Goal: Task Accomplishment & Management: Use online tool/utility

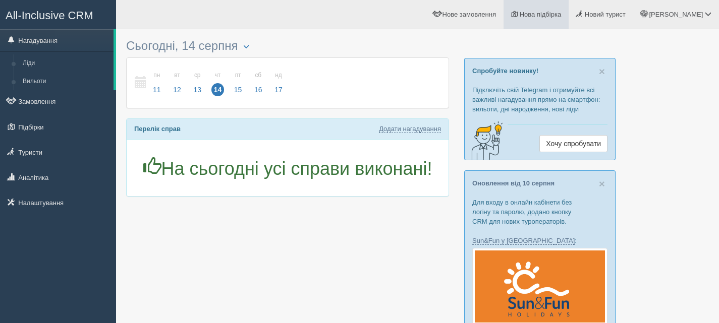
click at [562, 14] on span "Нова підбірка" at bounding box center [541, 15] width 42 height 8
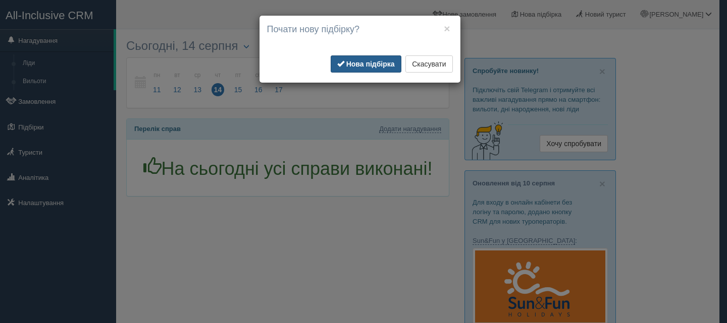
click at [377, 61] on b "Нова підбірка" at bounding box center [370, 64] width 48 height 8
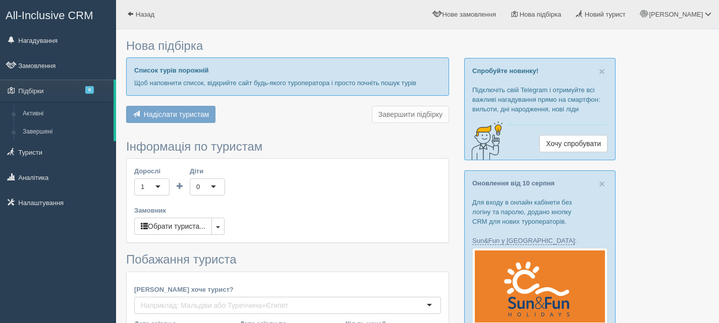
type input "6"
type input "61100"
type input "82000"
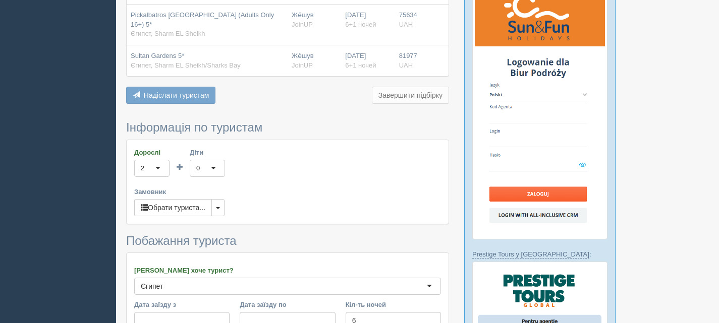
scroll to position [353, 0]
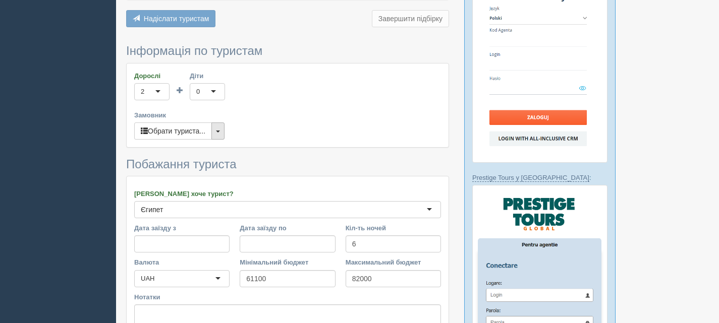
click at [219, 131] on span "button" at bounding box center [218, 132] width 4 height 2
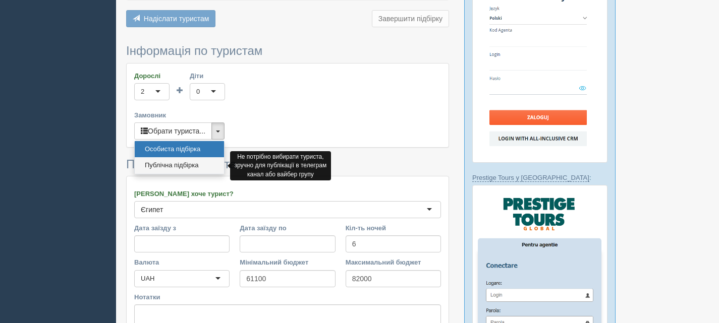
click at [189, 162] on link "Публічна підбірка" at bounding box center [179, 165] width 89 height 17
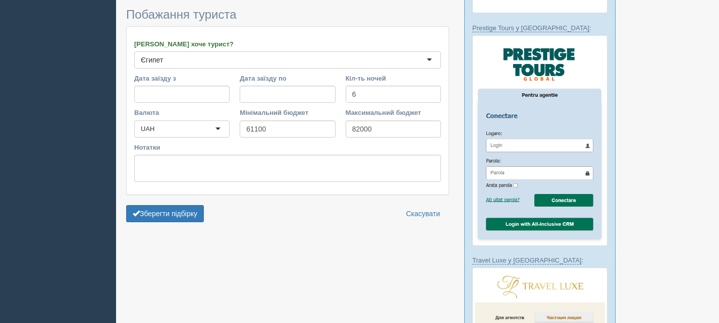
scroll to position [505, 0]
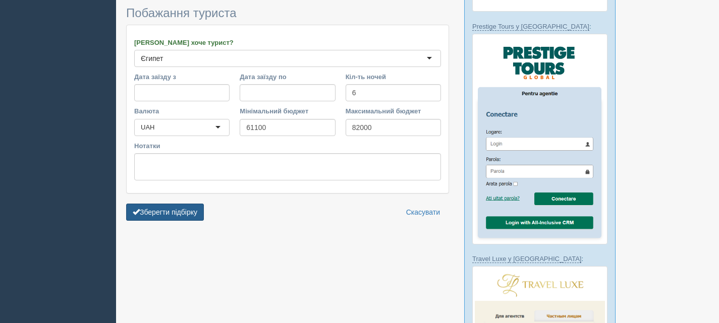
click at [190, 211] on button "Зберегти підбірку" at bounding box center [165, 212] width 78 height 17
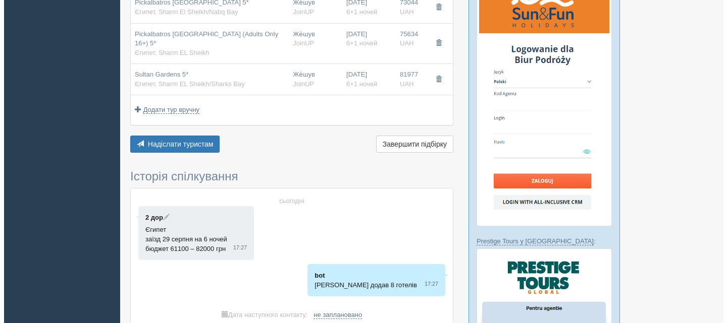
scroll to position [303, 0]
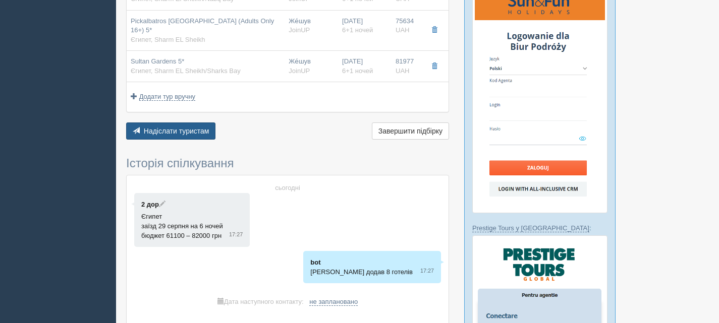
click at [195, 131] on span "Надіслати туристам" at bounding box center [177, 131] width 66 height 8
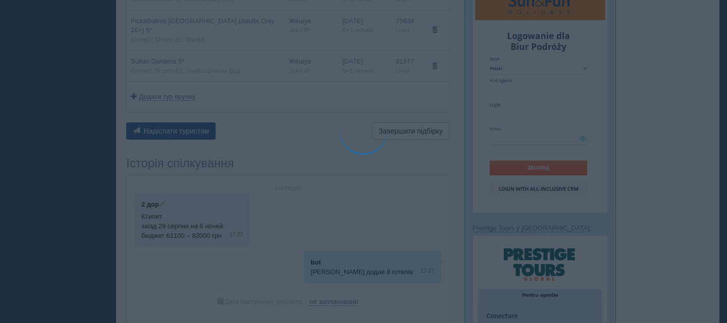
type textarea "🌞 Доброго дня! Пропонуємо Вам розглянути такі варіанти: 🌎 Єгипет, Sharm EL Shei…"
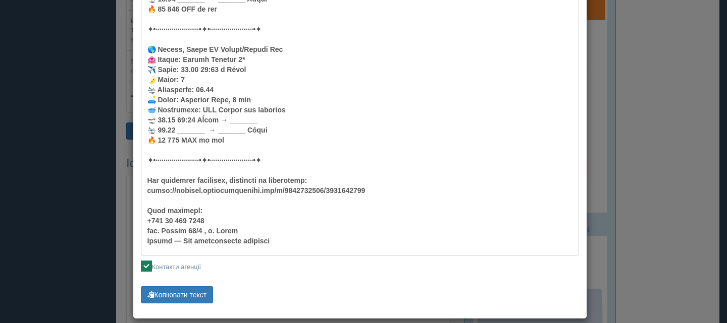
scroll to position [992, 0]
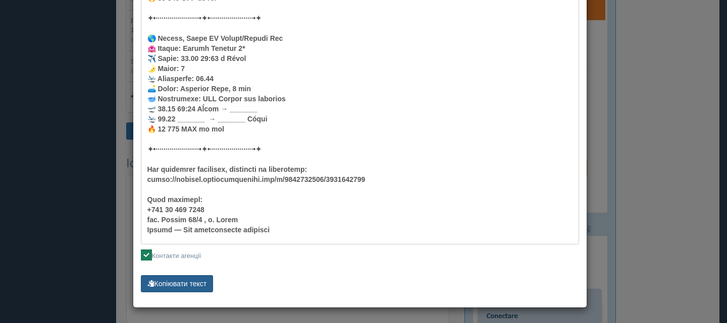
click at [176, 284] on button "Копіювати текст" at bounding box center [177, 283] width 73 height 17
